Goal: Task Accomplishment & Management: Use online tool/utility

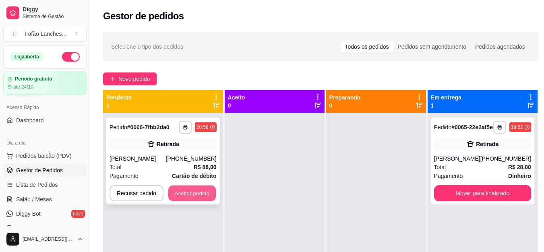
click at [199, 187] on button "Aceitar pedido" at bounding box center [192, 194] width 48 height 16
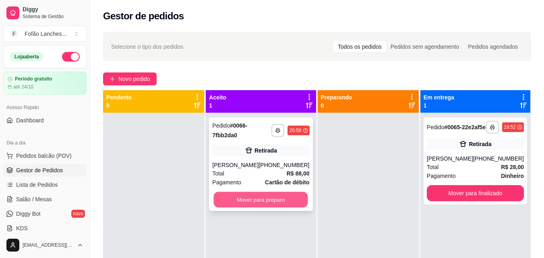
click at [265, 200] on button "Mover para preparo" at bounding box center [261, 200] width 94 height 16
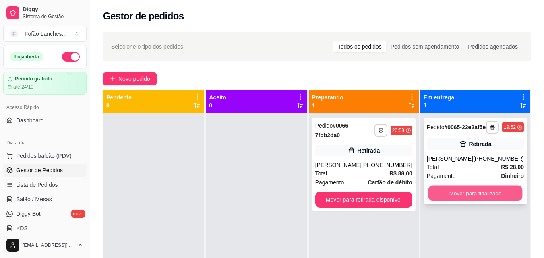
click at [475, 197] on button "Mover para finalizado" at bounding box center [475, 194] width 94 height 16
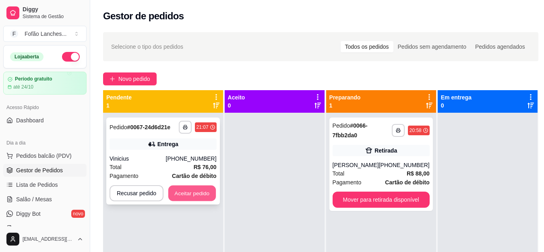
click at [207, 192] on button "Aceitar pedido" at bounding box center [192, 194] width 48 height 16
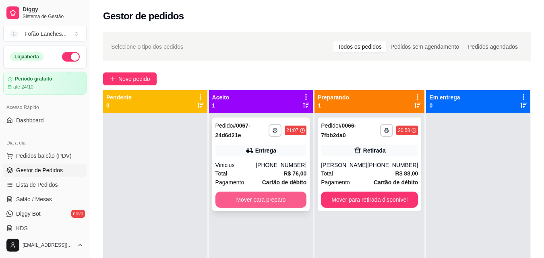
click at [244, 198] on button "Mover para preparo" at bounding box center [260, 200] width 91 height 16
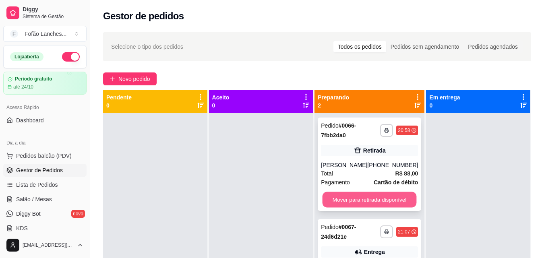
click at [379, 201] on button "Mover para retirada disponível" at bounding box center [369, 200] width 94 height 16
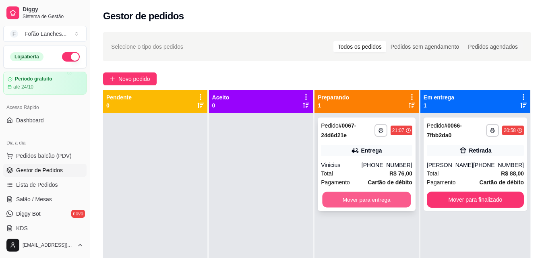
click at [374, 199] on button "Mover para entrega" at bounding box center [366, 200] width 89 height 16
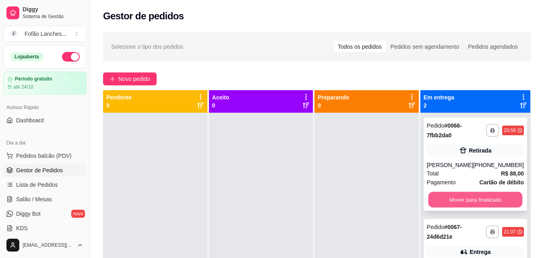
click at [499, 196] on button "Mover para finalizado" at bounding box center [475, 200] width 94 height 16
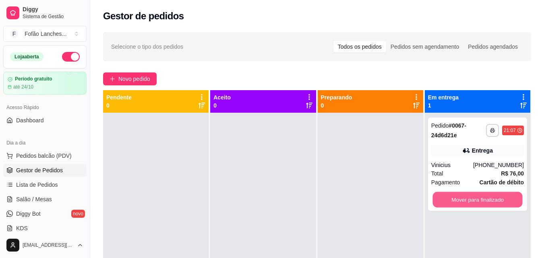
click at [499, 196] on button "Mover para finalizado" at bounding box center [477, 200] width 90 height 16
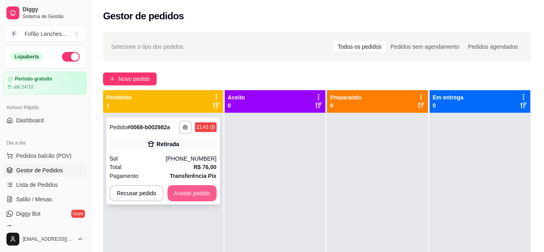
click at [194, 199] on button "Aceitar pedido" at bounding box center [191, 193] width 49 height 16
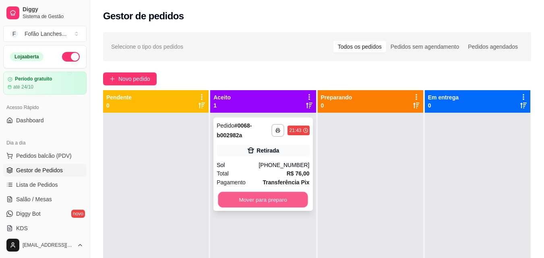
click at [239, 198] on button "Mover para preparo" at bounding box center [263, 200] width 90 height 16
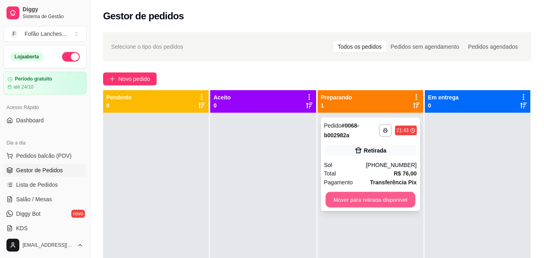
click at [399, 198] on button "Mover para retirada disponível" at bounding box center [370, 200] width 90 height 16
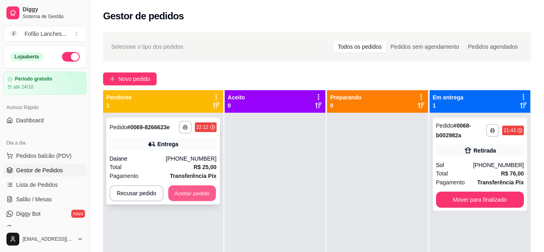
click at [197, 196] on button "Aceitar pedido" at bounding box center [192, 194] width 48 height 16
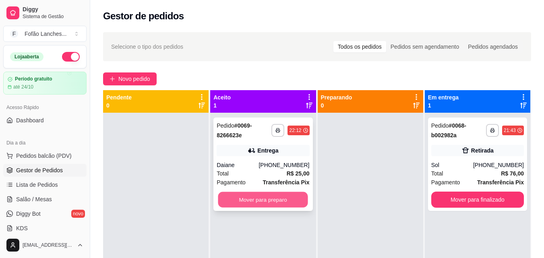
click at [285, 200] on button "Mover para preparo" at bounding box center [263, 200] width 90 height 16
